Goal: Find specific page/section: Find specific page/section

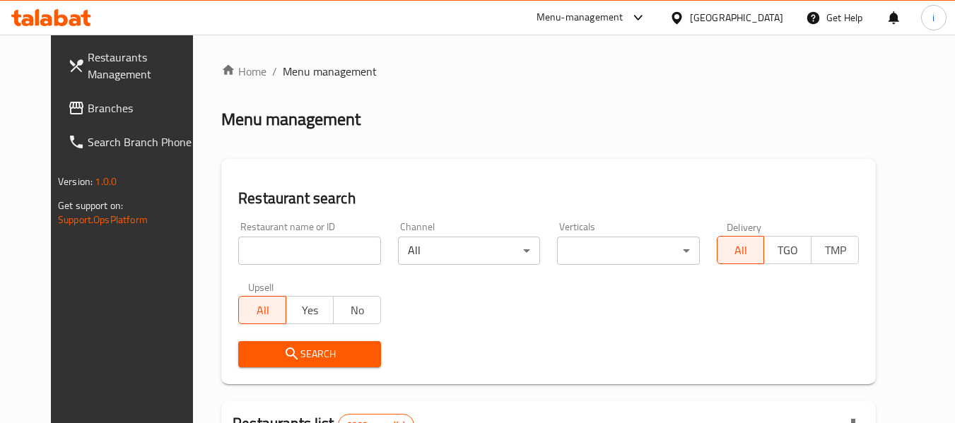
click at [88, 107] on span "Branches" at bounding box center [144, 108] width 112 height 17
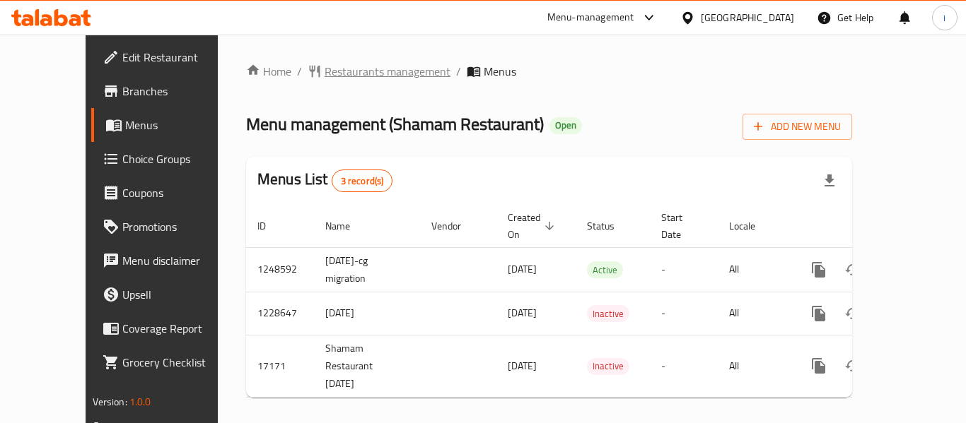
click at [324, 78] on span "Restaurants management" at bounding box center [387, 71] width 126 height 17
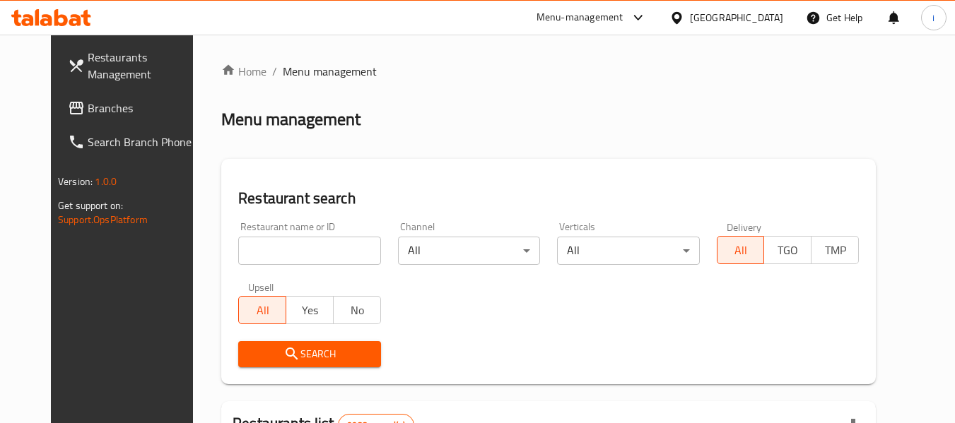
click at [68, 112] on icon at bounding box center [76, 108] width 17 height 17
